Goal: Transaction & Acquisition: Purchase product/service

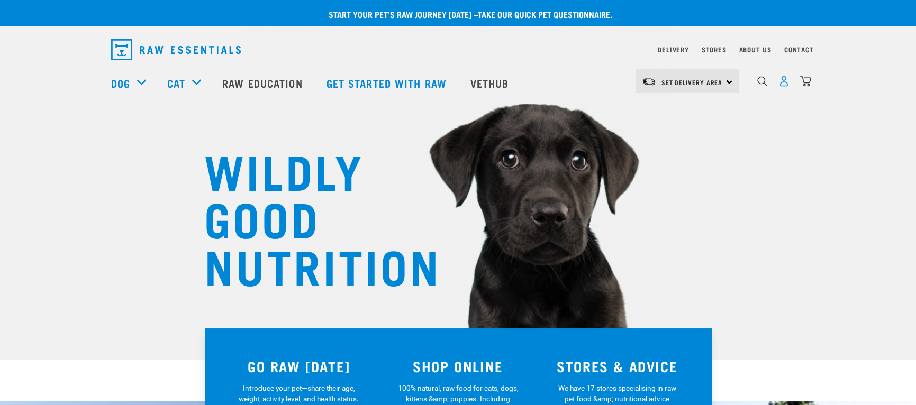
click at [779, 84] on img "dropdown navigation" at bounding box center [784, 81] width 11 height 11
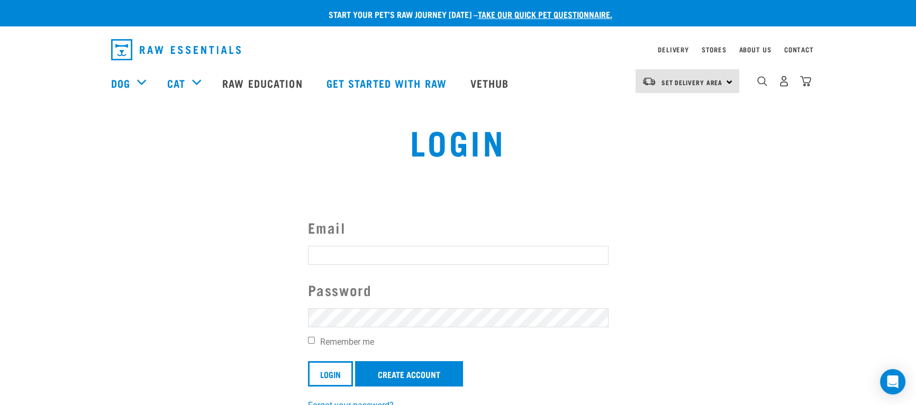
click at [382, 252] on input "Email" at bounding box center [458, 255] width 301 height 19
type input "richard@truenorth.co.nz"
click at [307, 337] on div "Email richard@truenorth.co.nz Password Remember me Login Create Account Forgot …" at bounding box center [459, 314] width 318 height 195
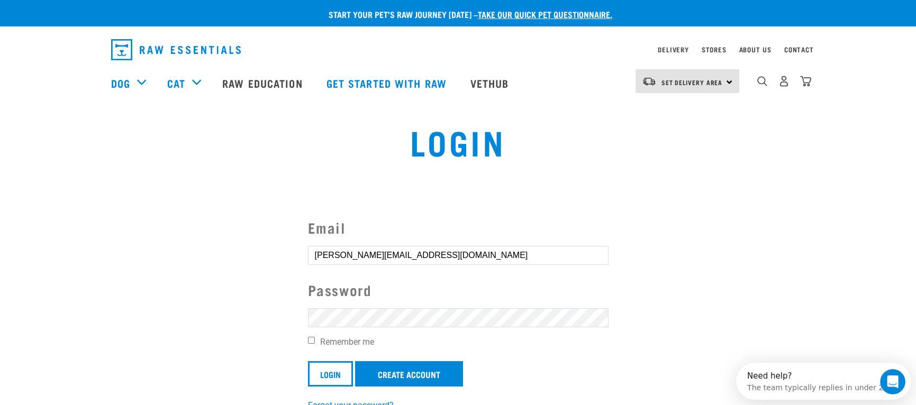
click at [308, 339] on input "Remember me" at bounding box center [311, 340] width 7 height 7
checkbox input "true"
click at [332, 377] on input "Login" at bounding box center [330, 373] width 45 height 25
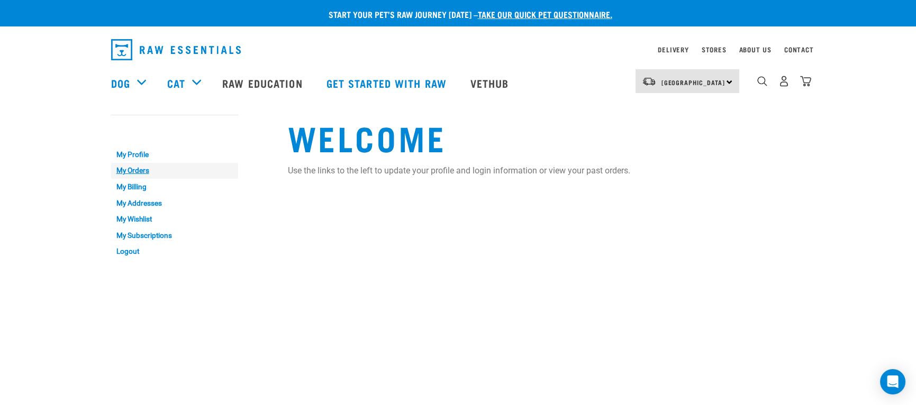
click at [140, 169] on link "My Orders" at bounding box center [174, 171] width 127 height 16
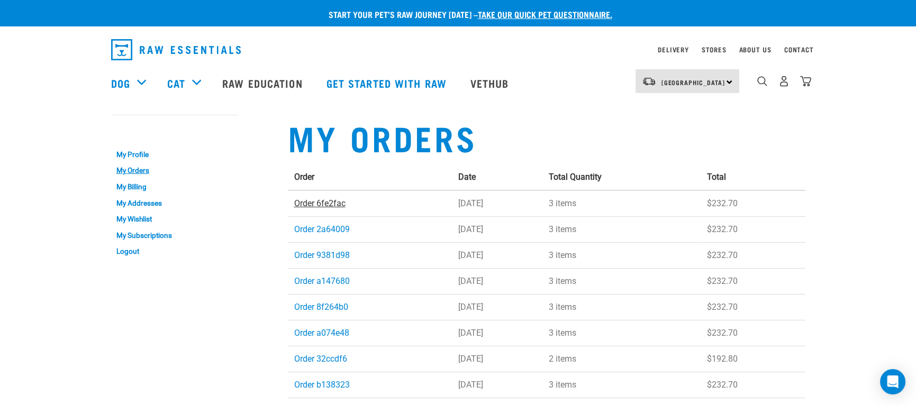
click at [307, 204] on link "Order 6fe2fac" at bounding box center [319, 203] width 51 height 10
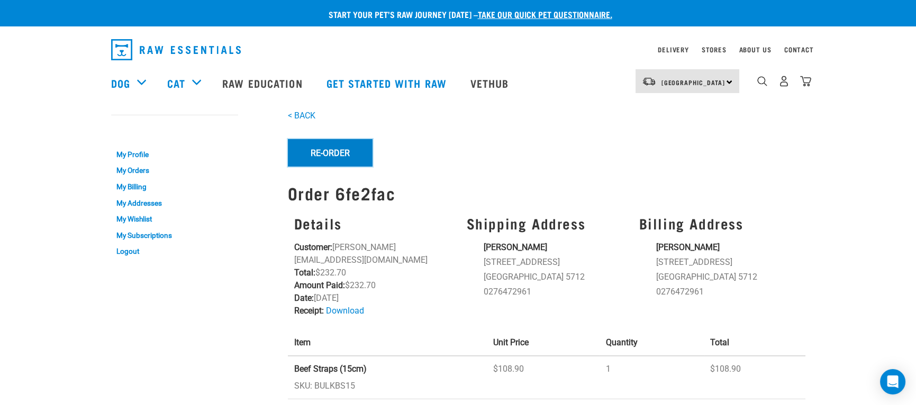
click at [334, 151] on button "Re-Order" at bounding box center [330, 153] width 85 height 28
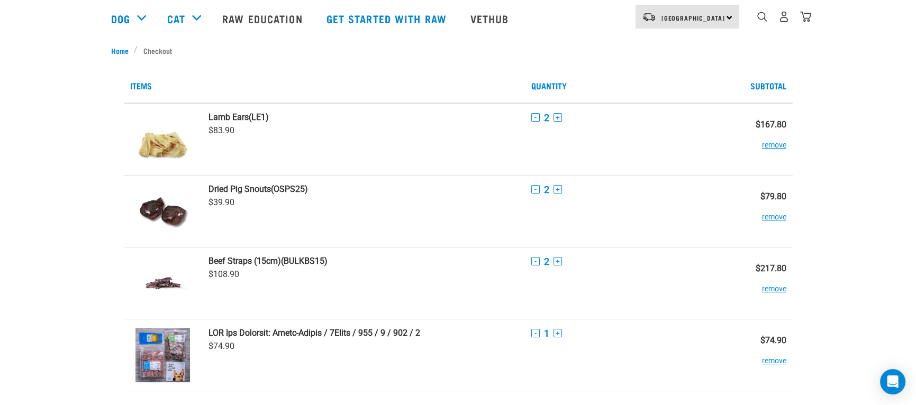
scroll to position [88, 0]
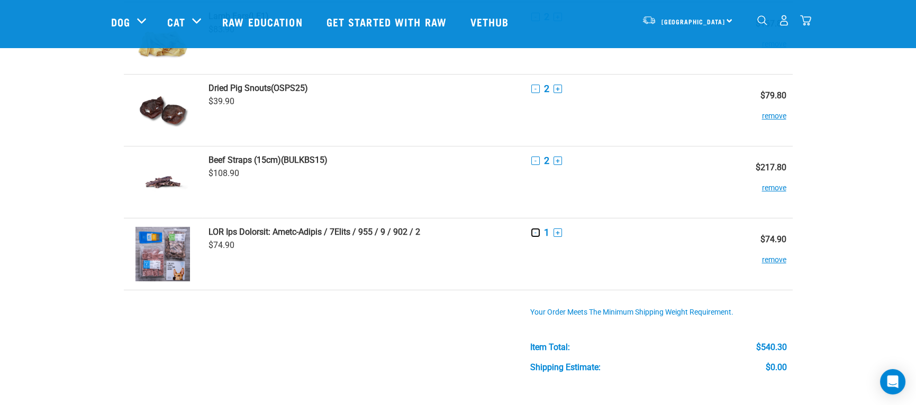
click at [536, 229] on button "-" at bounding box center [535, 233] width 8 height 8
click at [535, 232] on button "-" at bounding box center [535, 233] width 8 height 8
click at [771, 259] on button "remove" at bounding box center [774, 255] width 24 height 21
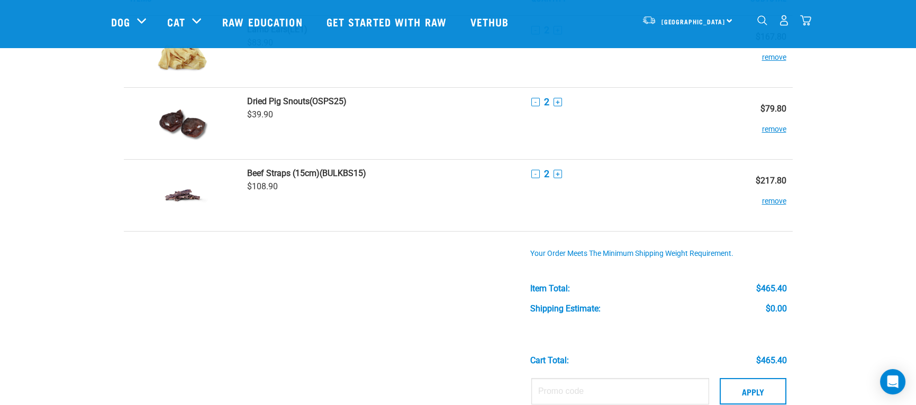
scroll to position [0, 0]
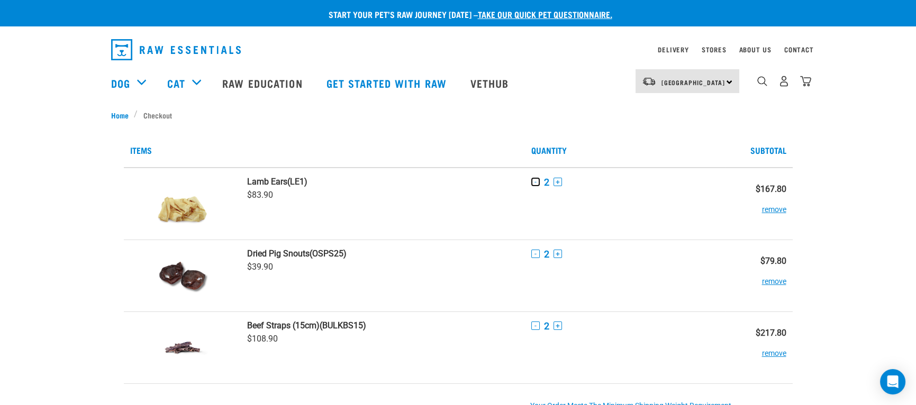
click at [534, 181] on button "-" at bounding box center [535, 182] width 8 height 8
click at [536, 252] on button "-" at bounding box center [535, 254] width 8 height 8
click at [534, 324] on button "-" at bounding box center [535, 326] width 8 height 8
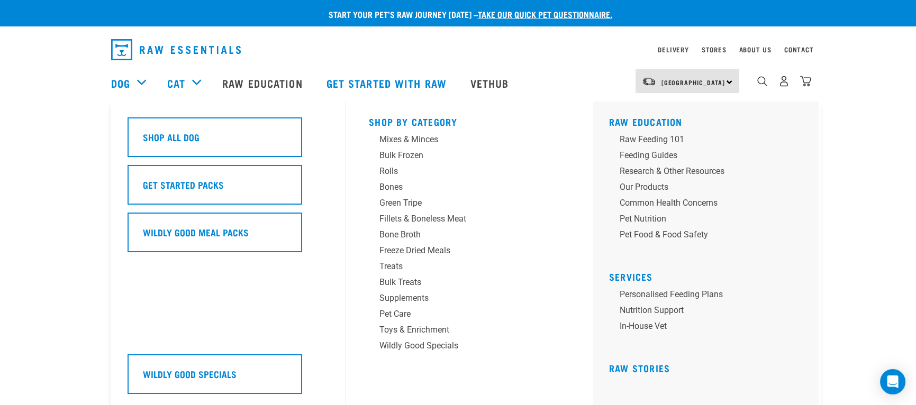
click at [140, 83] on div "Dog" at bounding box center [134, 83] width 46 height 42
click at [142, 85] on div "Dog" at bounding box center [134, 83] width 46 height 42
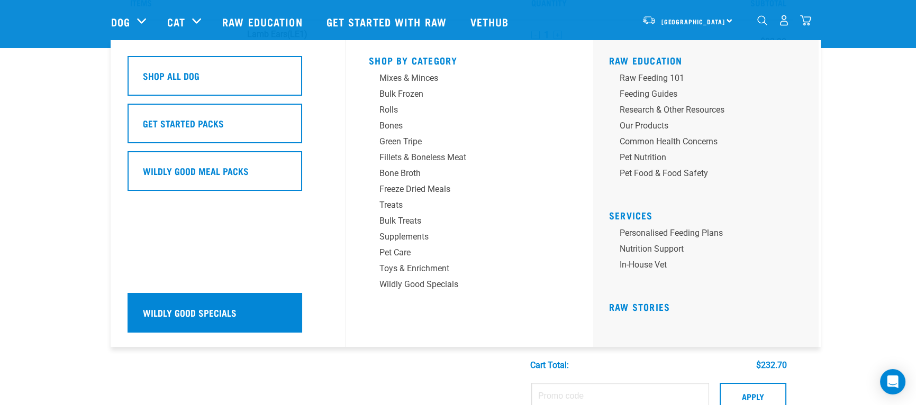
scroll to position [88, 0]
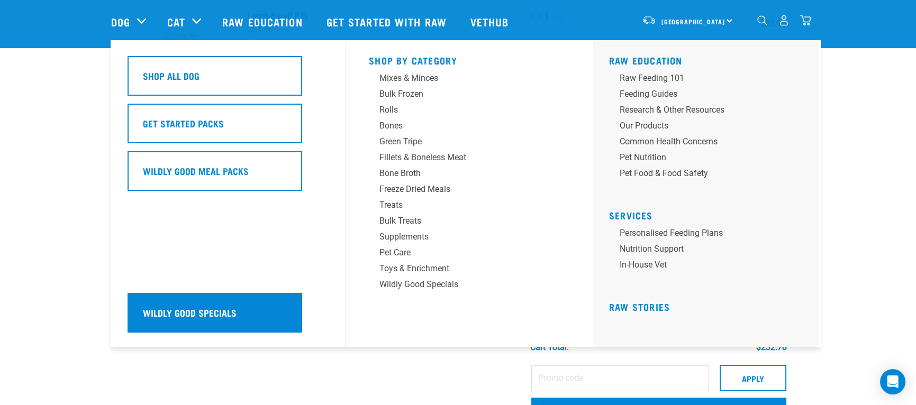
click at [218, 314] on h5 "Wildly Good Specials" at bounding box center [190, 313] width 94 height 14
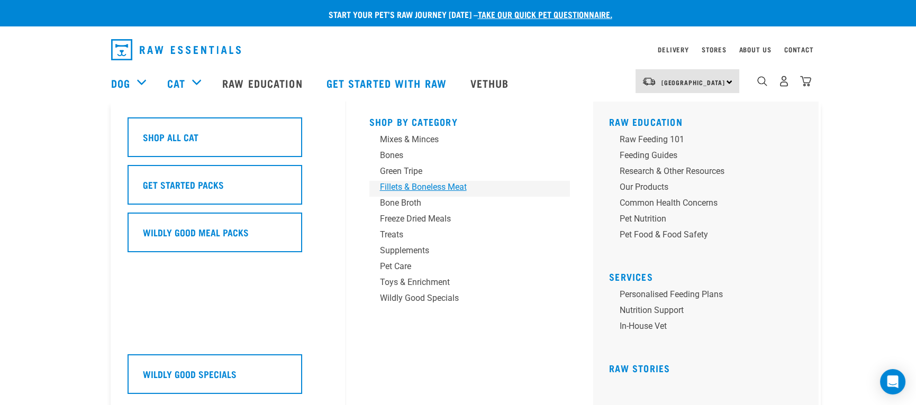
click at [412, 184] on div "Fillets & Boneless Meat" at bounding box center [462, 187] width 165 height 13
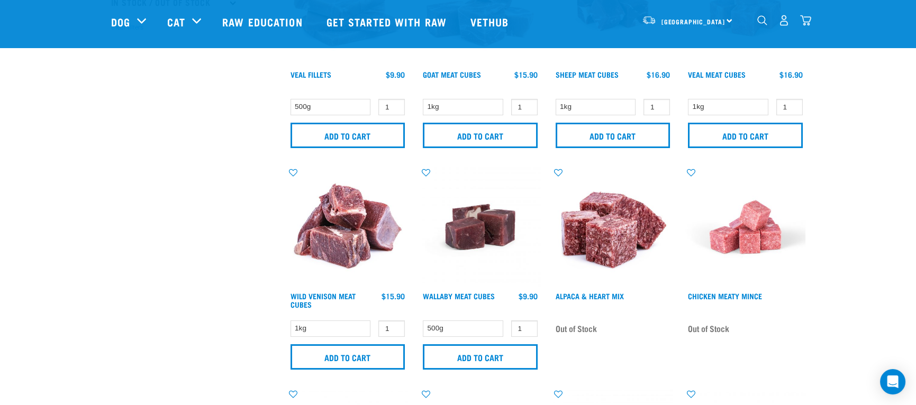
scroll to position [441, 0]
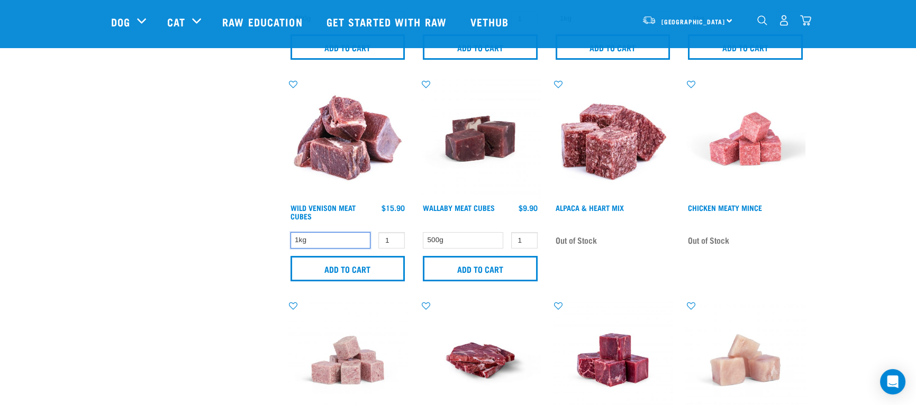
click at [365, 237] on select "1kg" at bounding box center [331, 240] width 80 height 16
click at [348, 232] on select "1kg" at bounding box center [331, 240] width 80 height 16
click at [394, 237] on input "2" at bounding box center [391, 240] width 26 height 16
type input "3"
click at [394, 237] on input "3" at bounding box center [391, 240] width 26 height 16
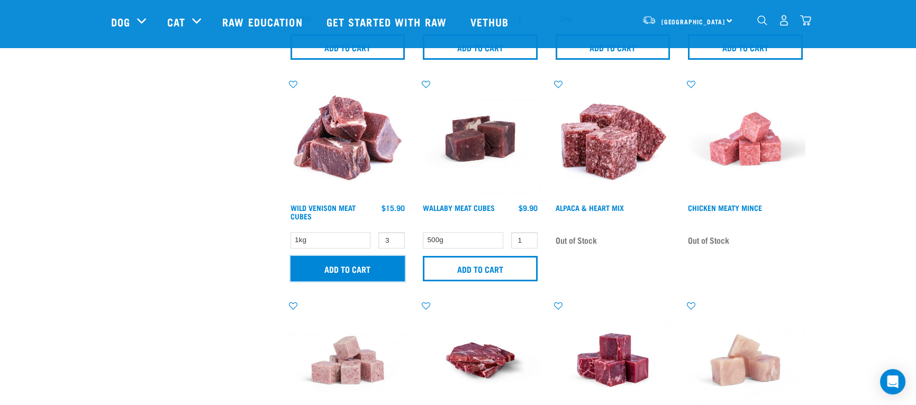
click at [380, 270] on input "Add to cart" at bounding box center [348, 268] width 115 height 25
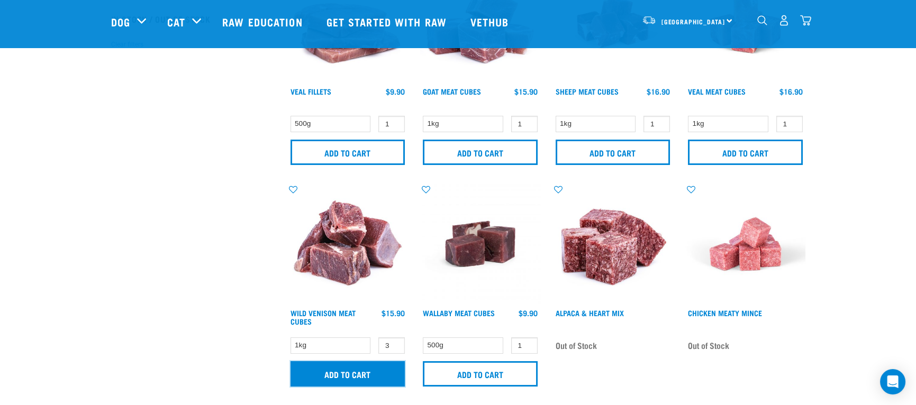
scroll to position [265, 0]
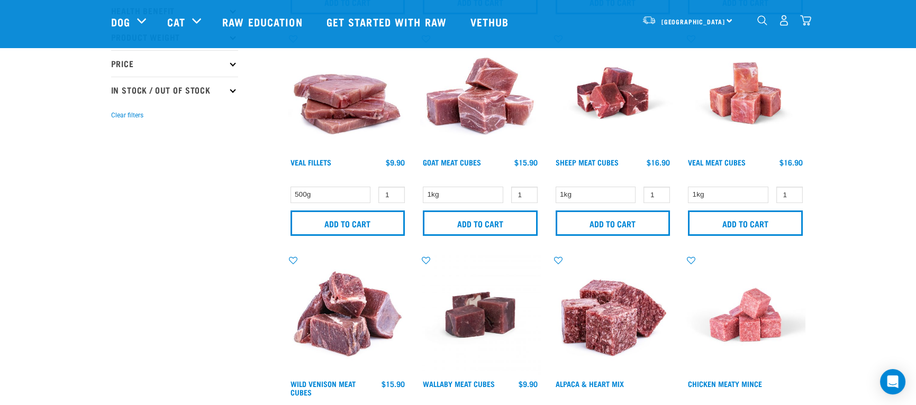
click at [807, 19] on img "dropdown navigation" at bounding box center [805, 20] width 11 height 11
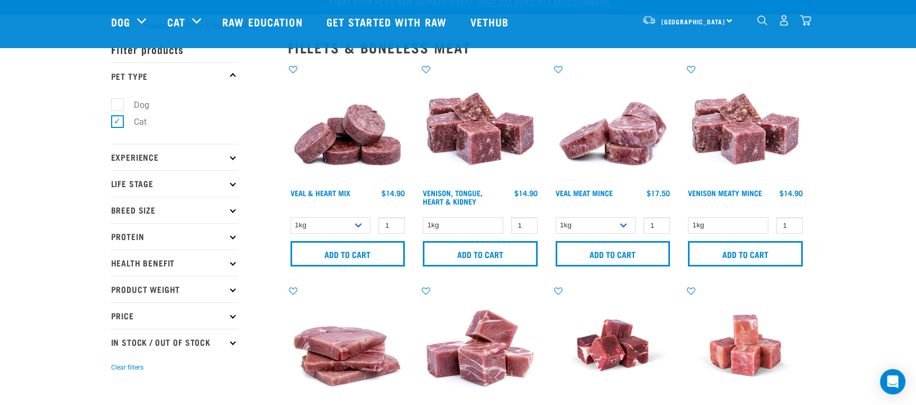
scroll to position [0, 0]
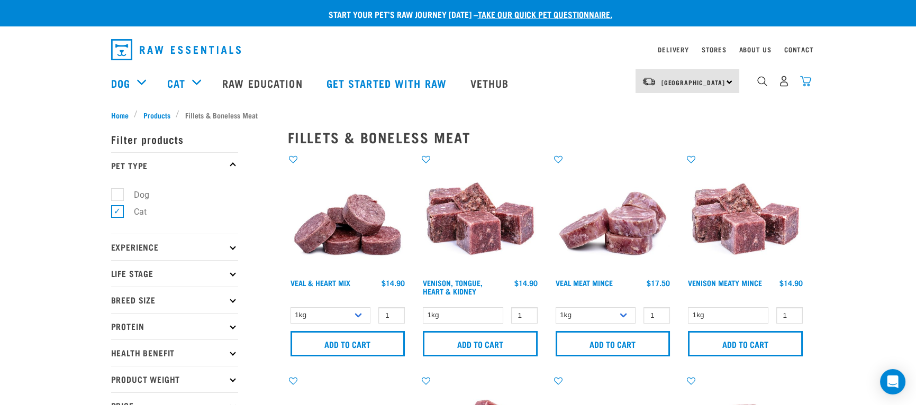
click at [805, 83] on img "dropdown navigation" at bounding box center [805, 81] width 11 height 11
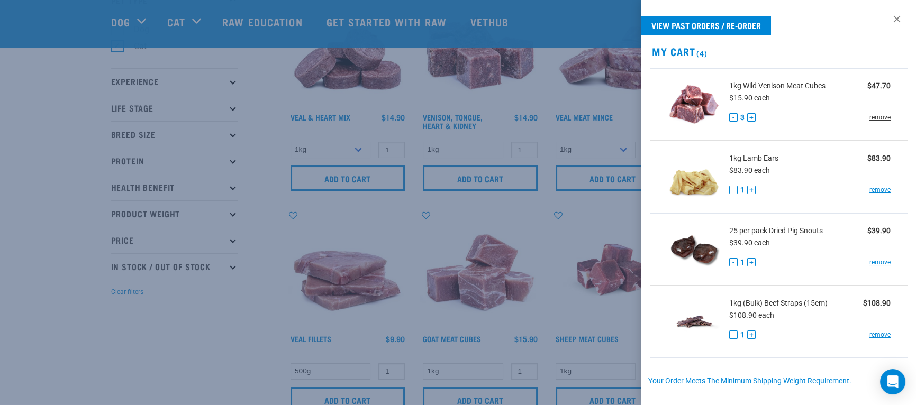
click at [870, 115] on link "remove" at bounding box center [880, 118] width 21 height 10
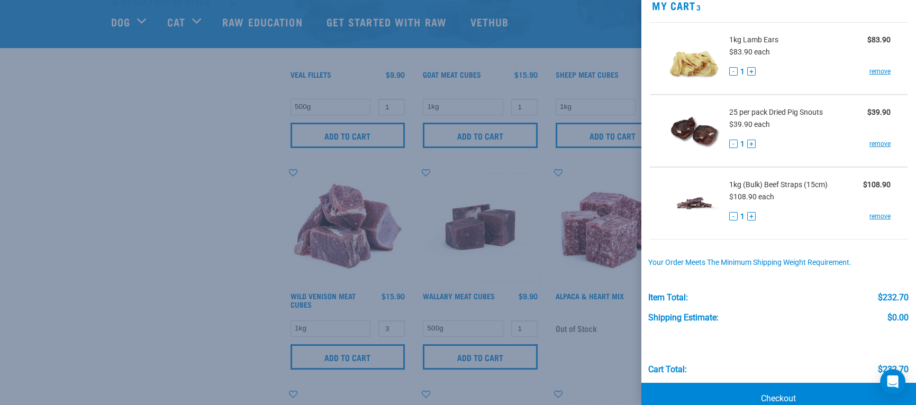
scroll to position [68, 0]
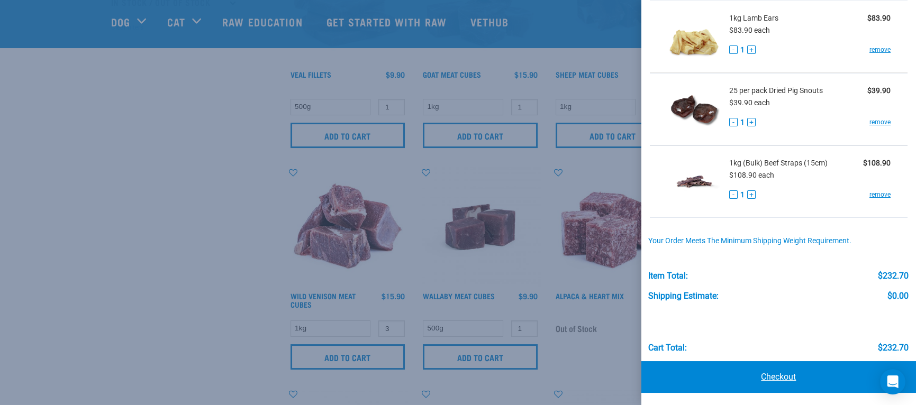
click at [781, 378] on link "Checkout" at bounding box center [778, 377] width 275 height 32
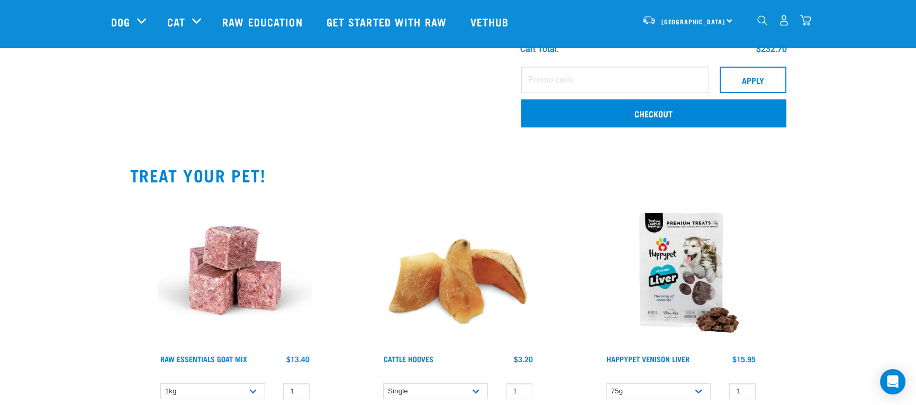
scroll to position [352, 0]
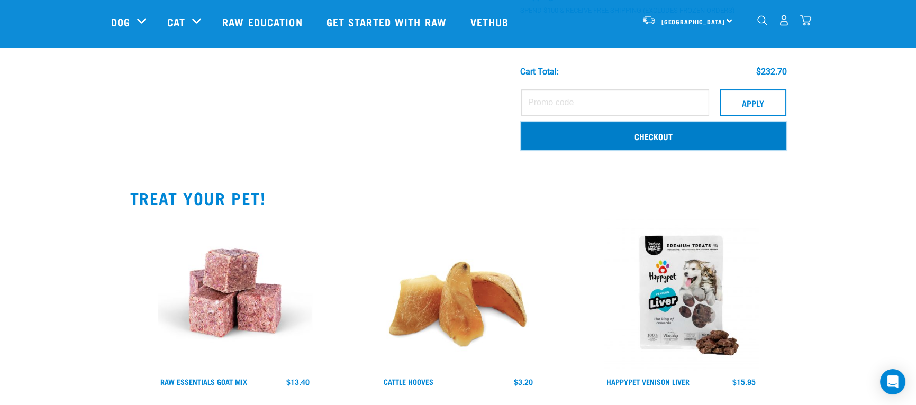
click at [651, 142] on link "Checkout" at bounding box center [653, 136] width 265 height 28
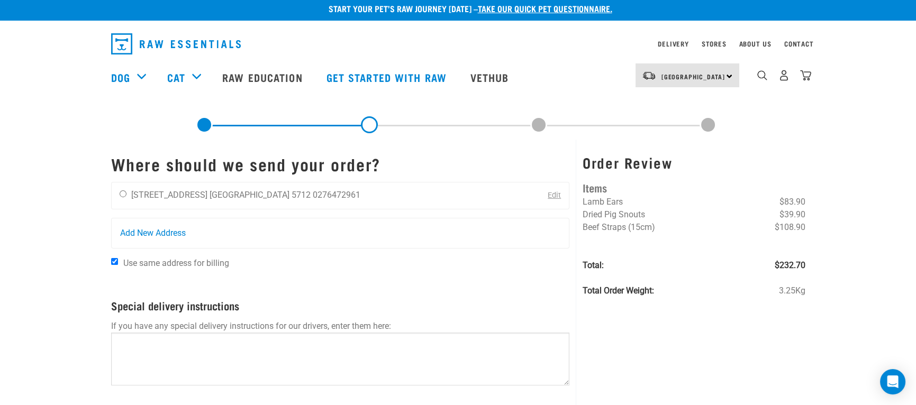
scroll to position [88, 0]
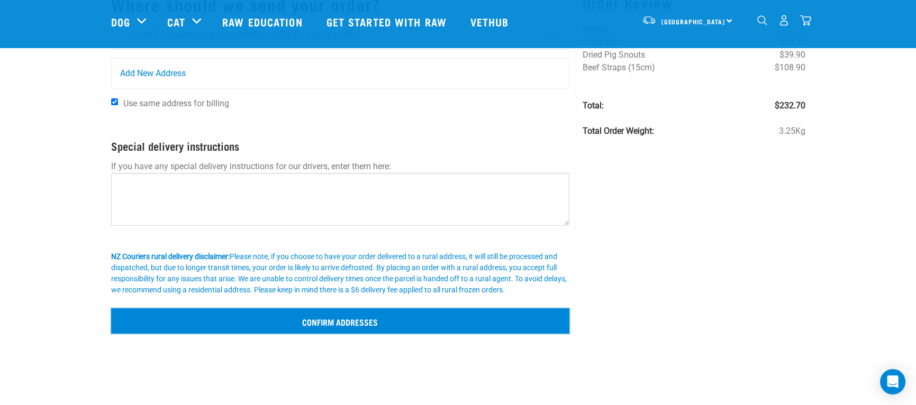
click at [348, 314] on input "Confirm addresses" at bounding box center [340, 321] width 459 height 25
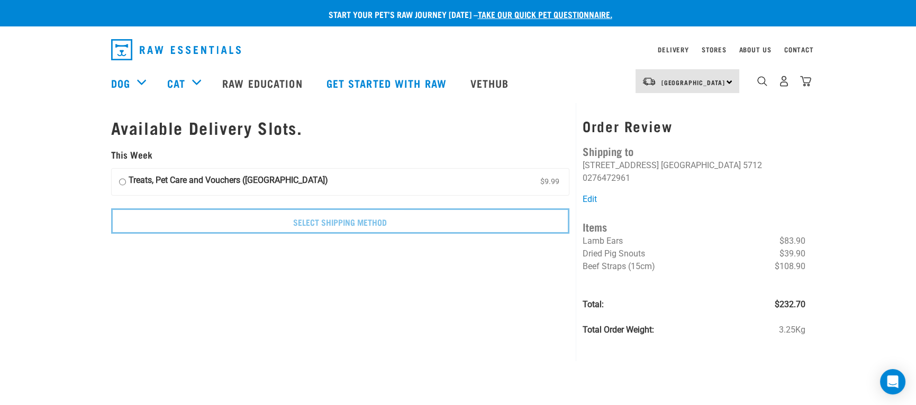
click at [121, 181] on input "Treats, Pet Care and Vouchers ([GEOGRAPHIC_DATA]) $9.99" at bounding box center [122, 182] width 7 height 16
radio input "true"
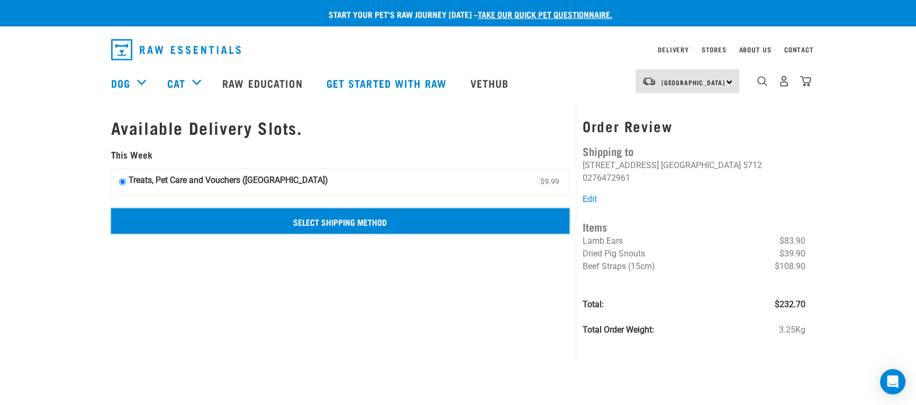
click at [372, 218] on input "Select Shipping Method" at bounding box center [340, 221] width 459 height 25
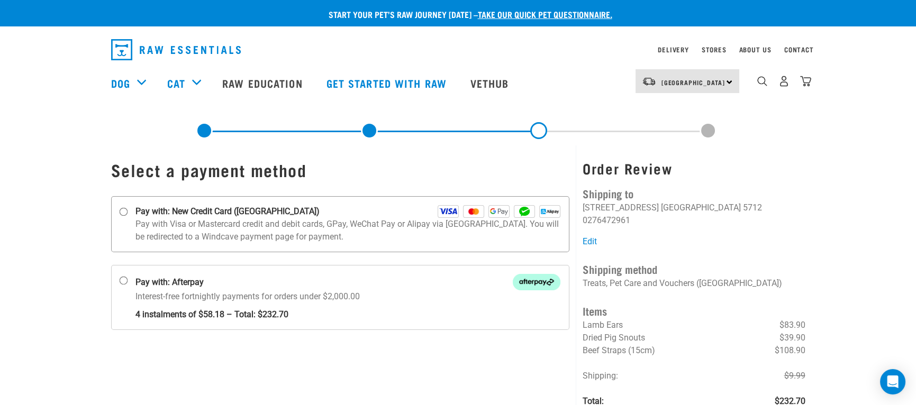
click at [452, 210] on img at bounding box center [448, 211] width 21 height 13
click at [128, 210] on input "Pay with: New Credit Card ([GEOGRAPHIC_DATA])" at bounding box center [123, 212] width 8 height 8
radio input "true"
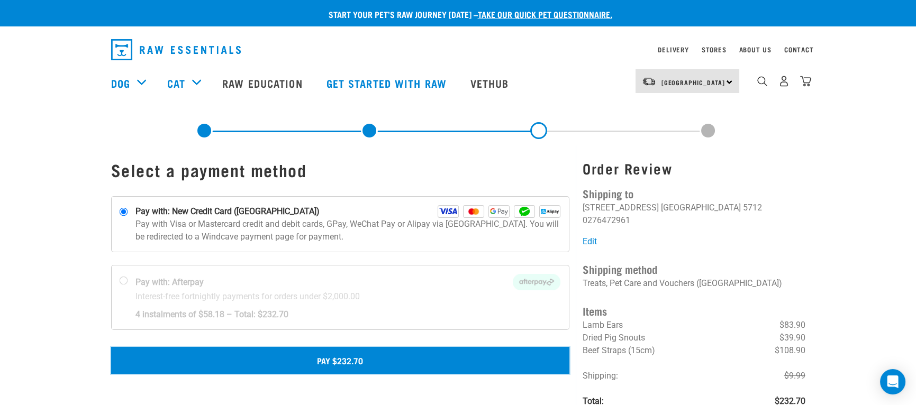
click at [376, 359] on button "Pay $232.70" at bounding box center [340, 360] width 459 height 26
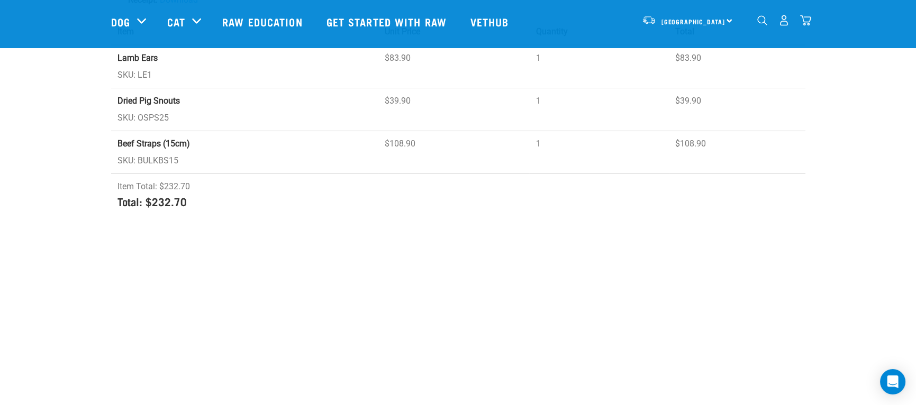
scroll to position [176, 0]
